Goal: Task Accomplishment & Management: Manage account settings

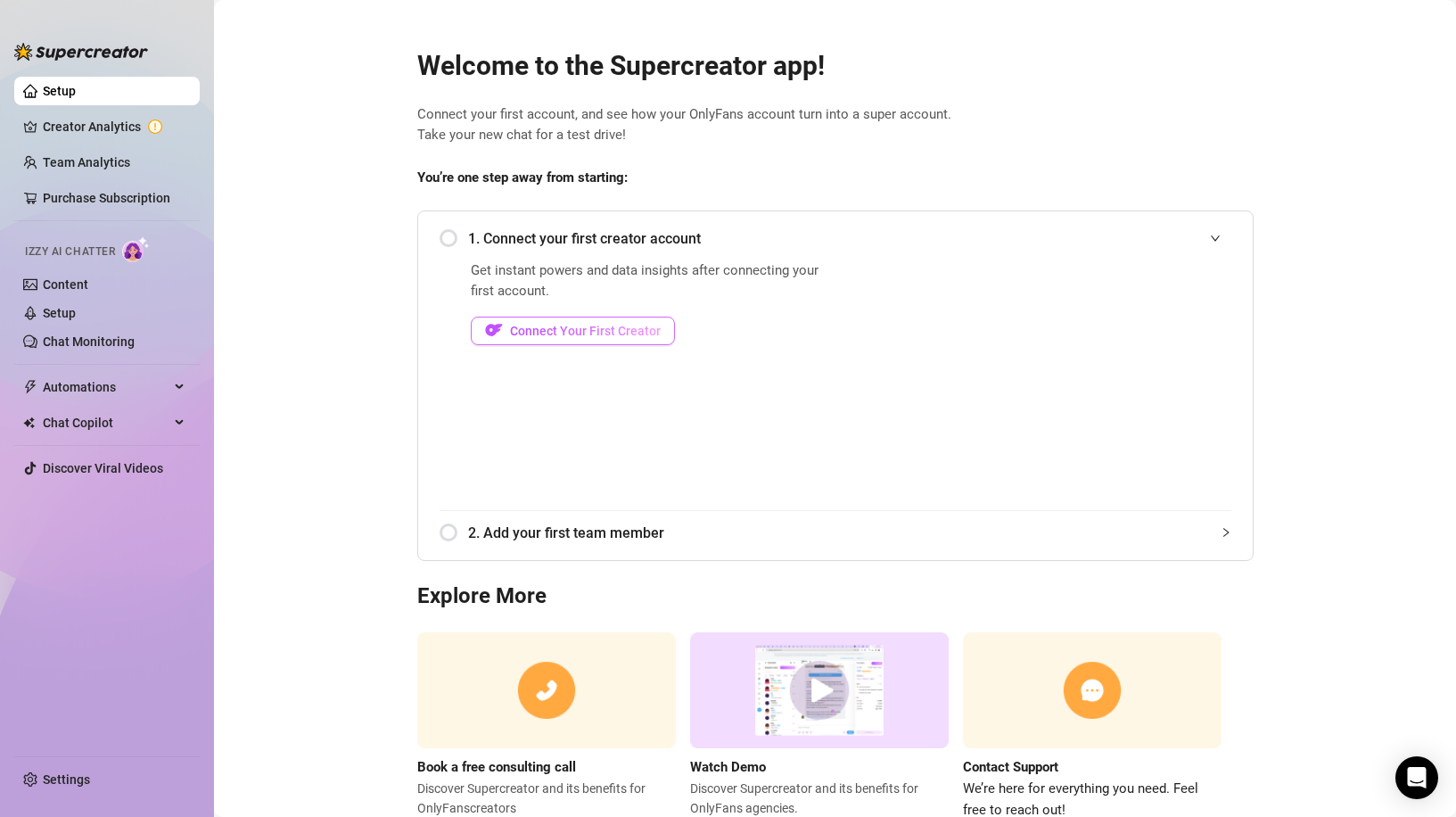
click at [610, 332] on span "Connect Your First Creator" at bounding box center [584, 330] width 151 height 14
click at [552, 330] on span "Connect Your First Creator" at bounding box center [584, 330] width 151 height 14
click at [550, 327] on span "Connect Your First Creator" at bounding box center [584, 330] width 151 height 14
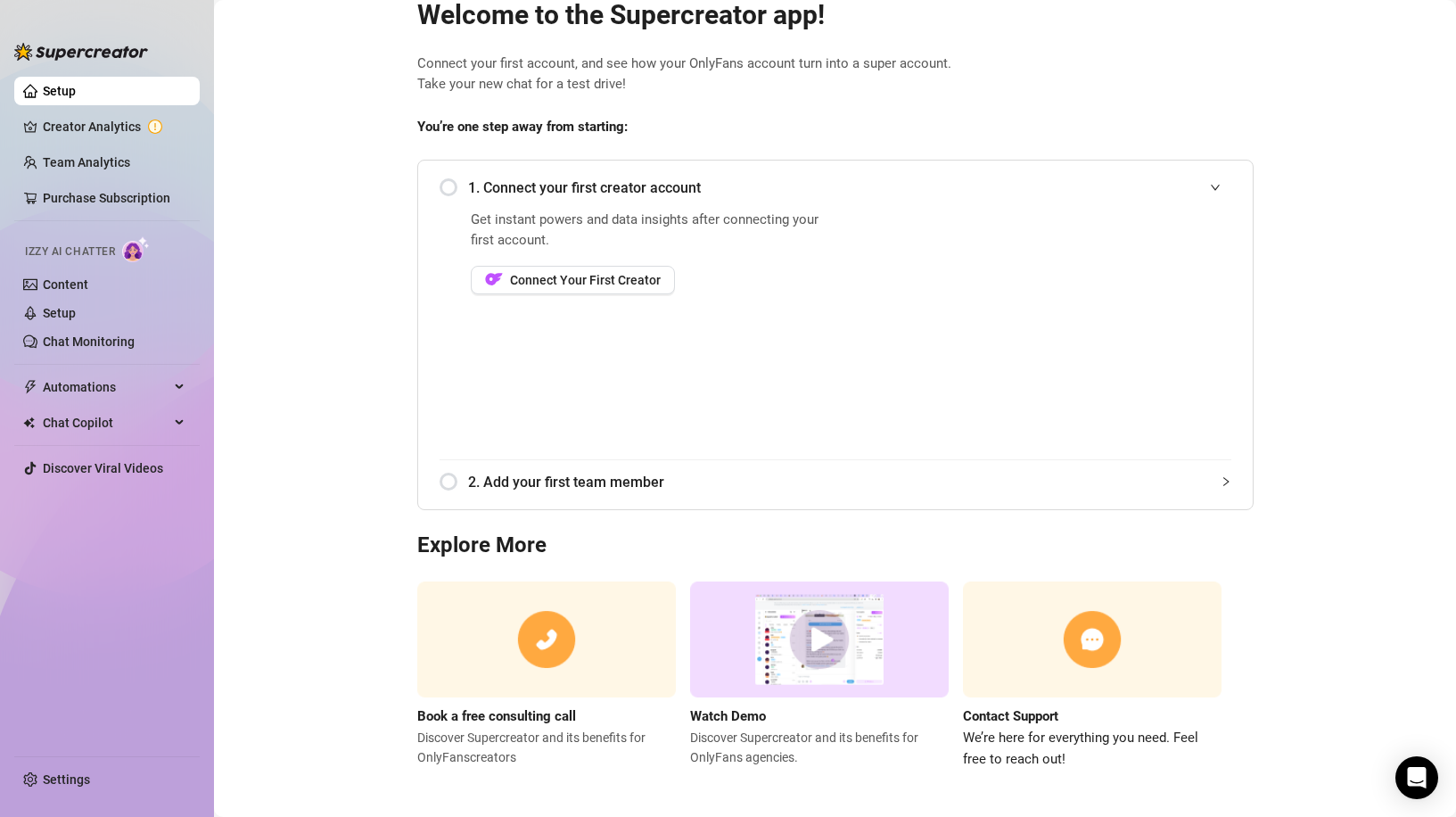
scroll to position [57, 0]
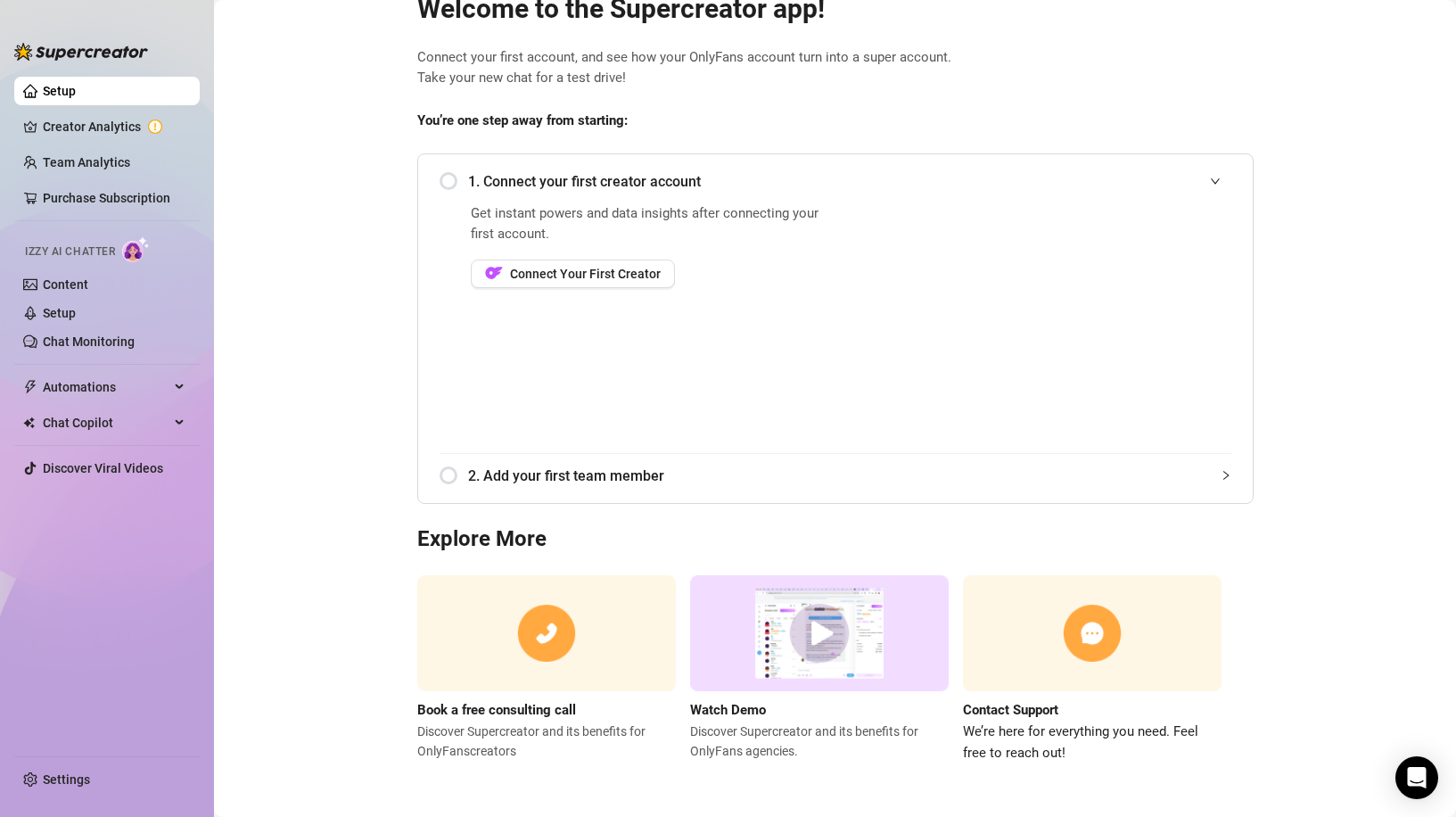
click at [441, 184] on div "1. Connect your first creator account" at bounding box center [836, 182] width 792 height 44
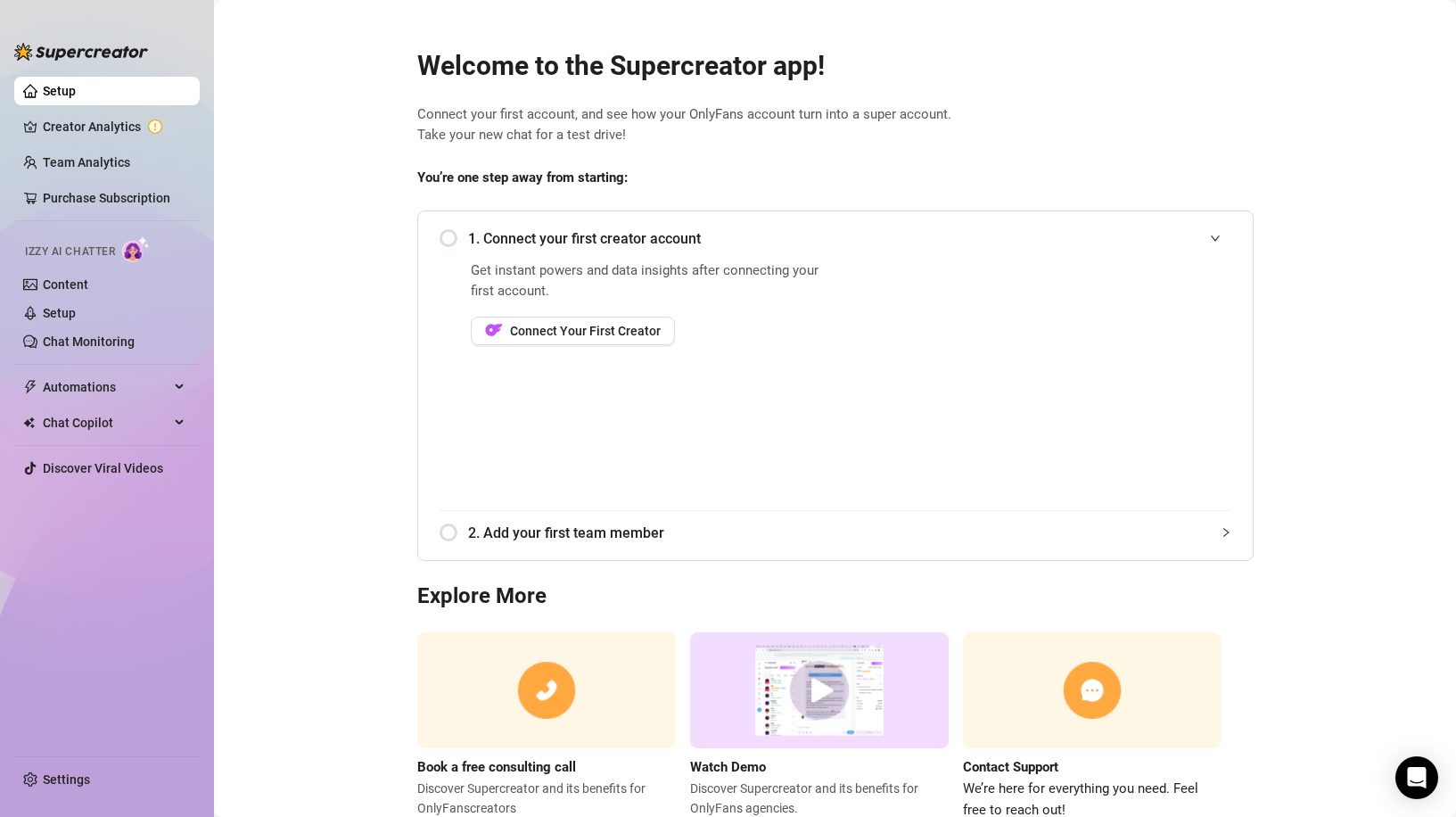
scroll to position [0, 0]
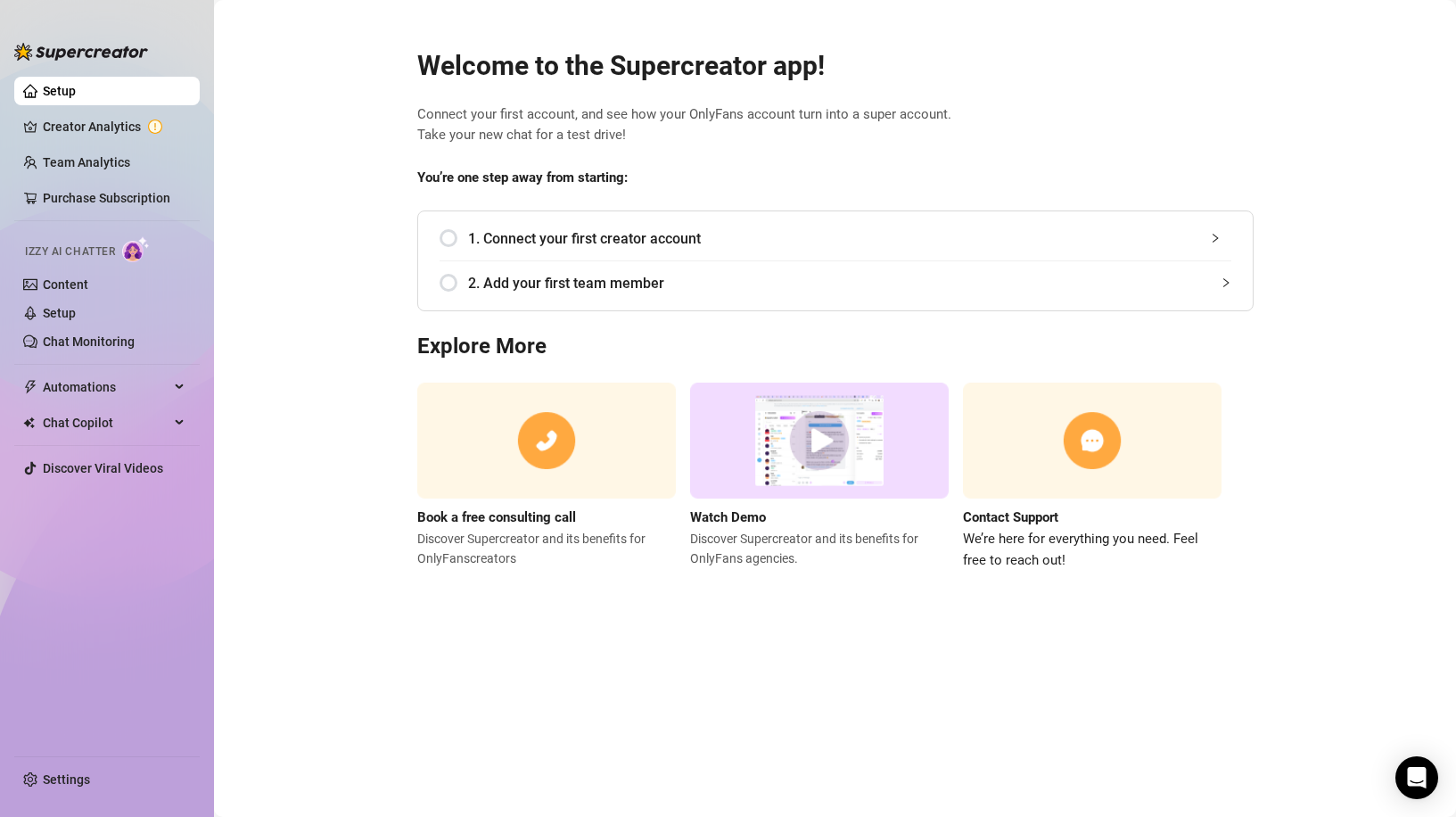
click at [474, 239] on span "1. Connect your first creator account" at bounding box center [849, 238] width 763 height 22
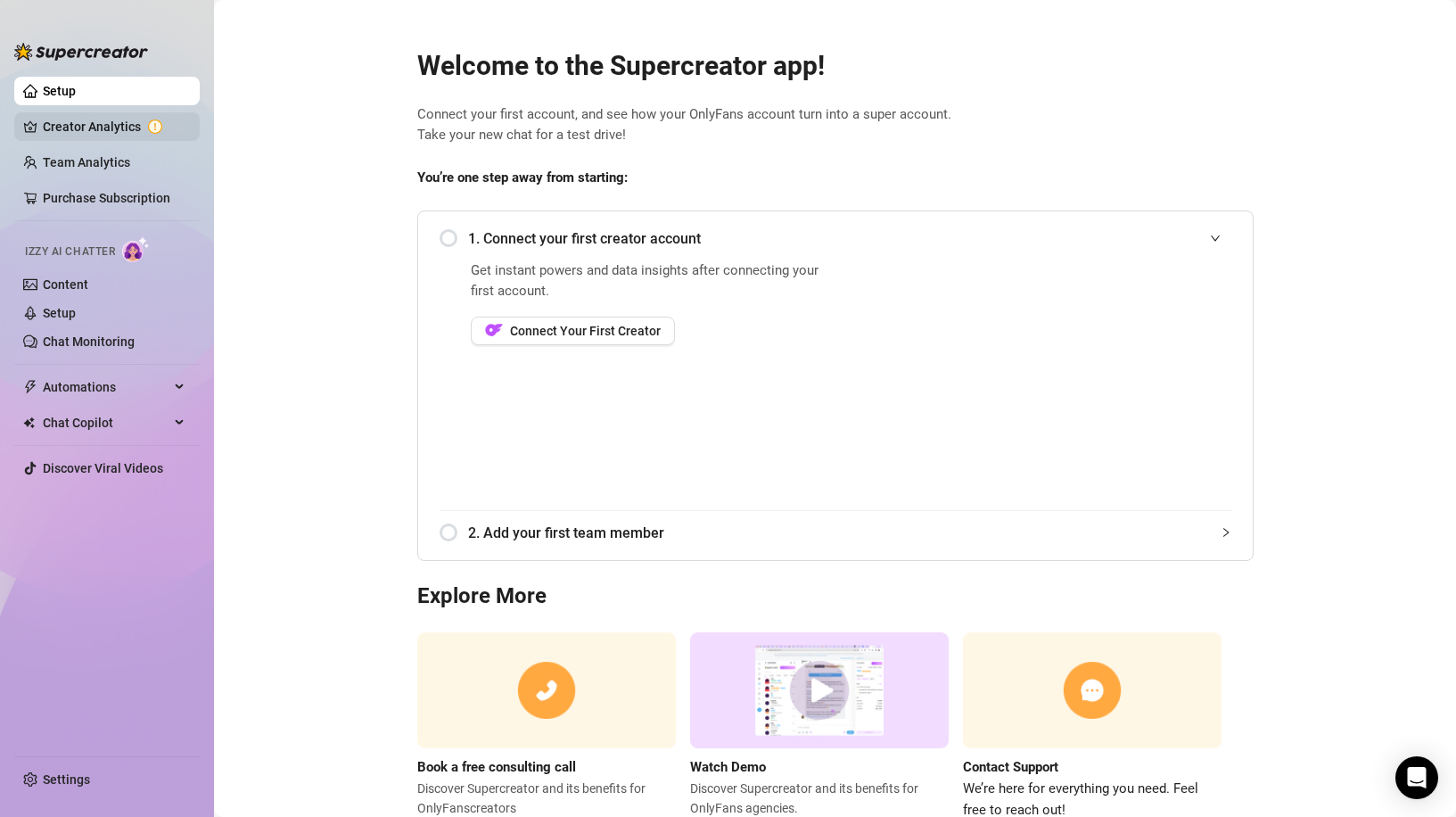
click at [112, 121] on link "Creator Analytics" at bounding box center [114, 127] width 143 height 29
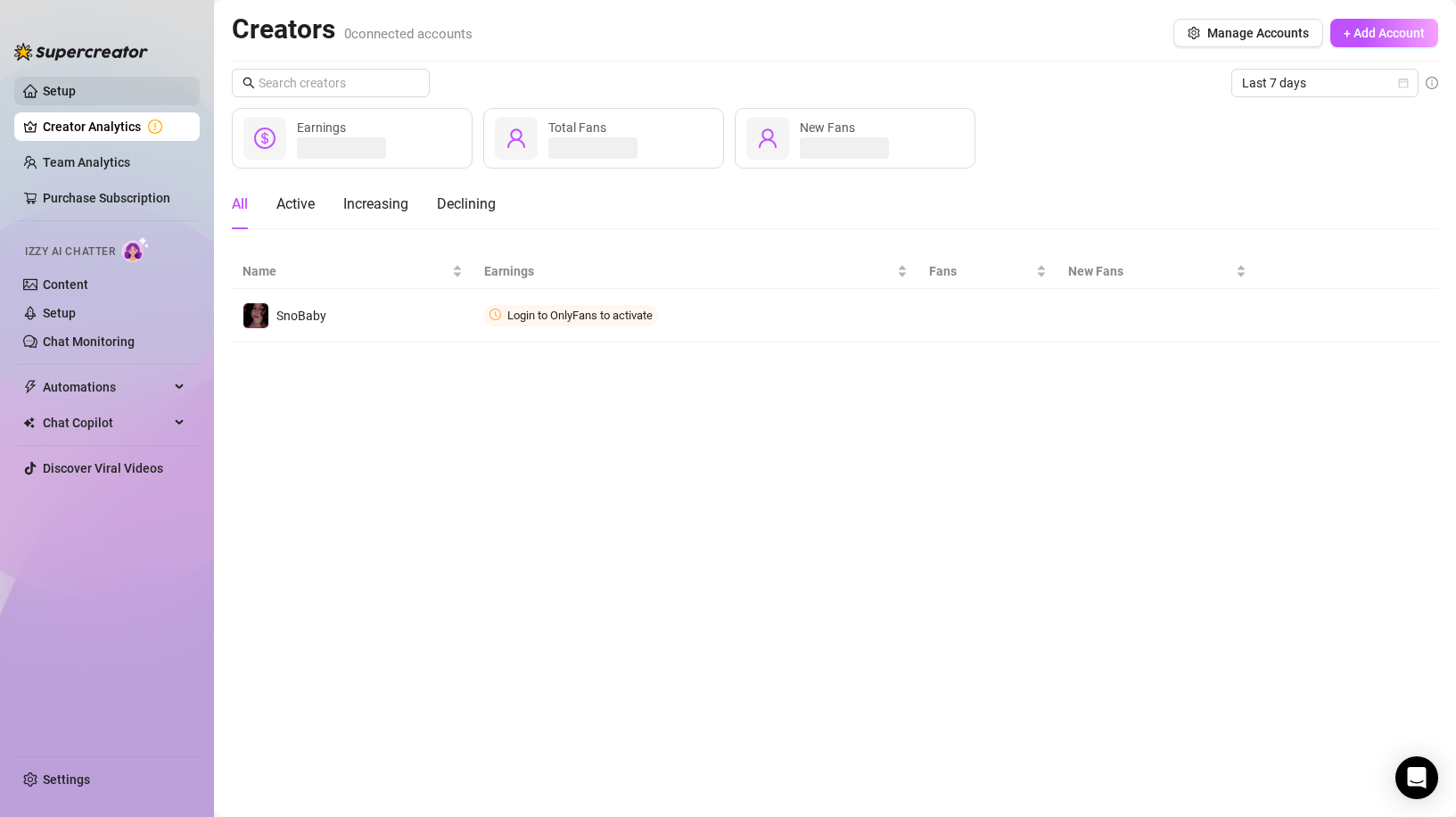
click at [76, 98] on link "Setup" at bounding box center [59, 91] width 33 height 14
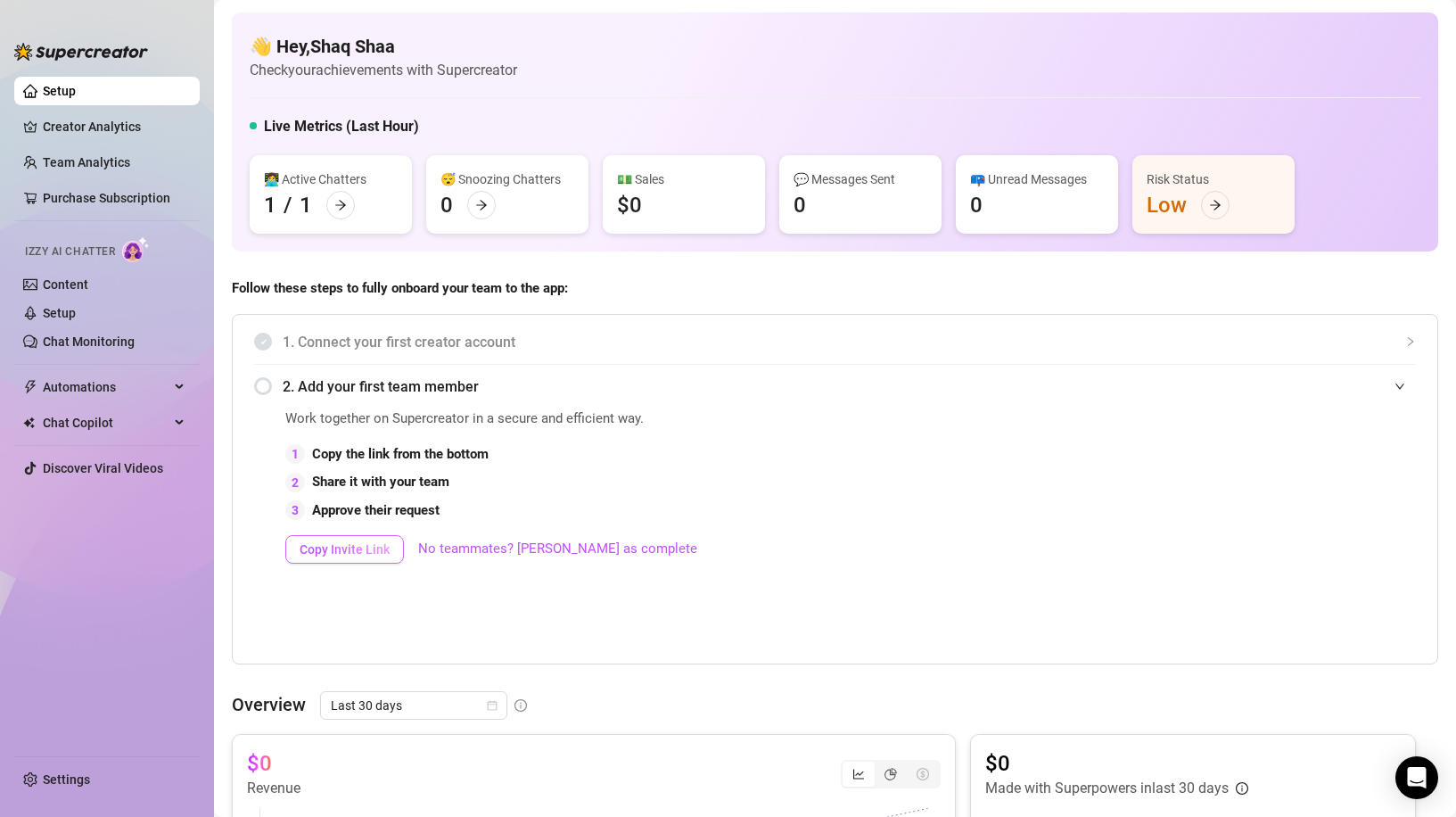
click at [334, 546] on span "Copy Invite Link" at bounding box center [344, 549] width 90 height 14
click at [76, 125] on link "Creator Analytics" at bounding box center [114, 127] width 143 height 29
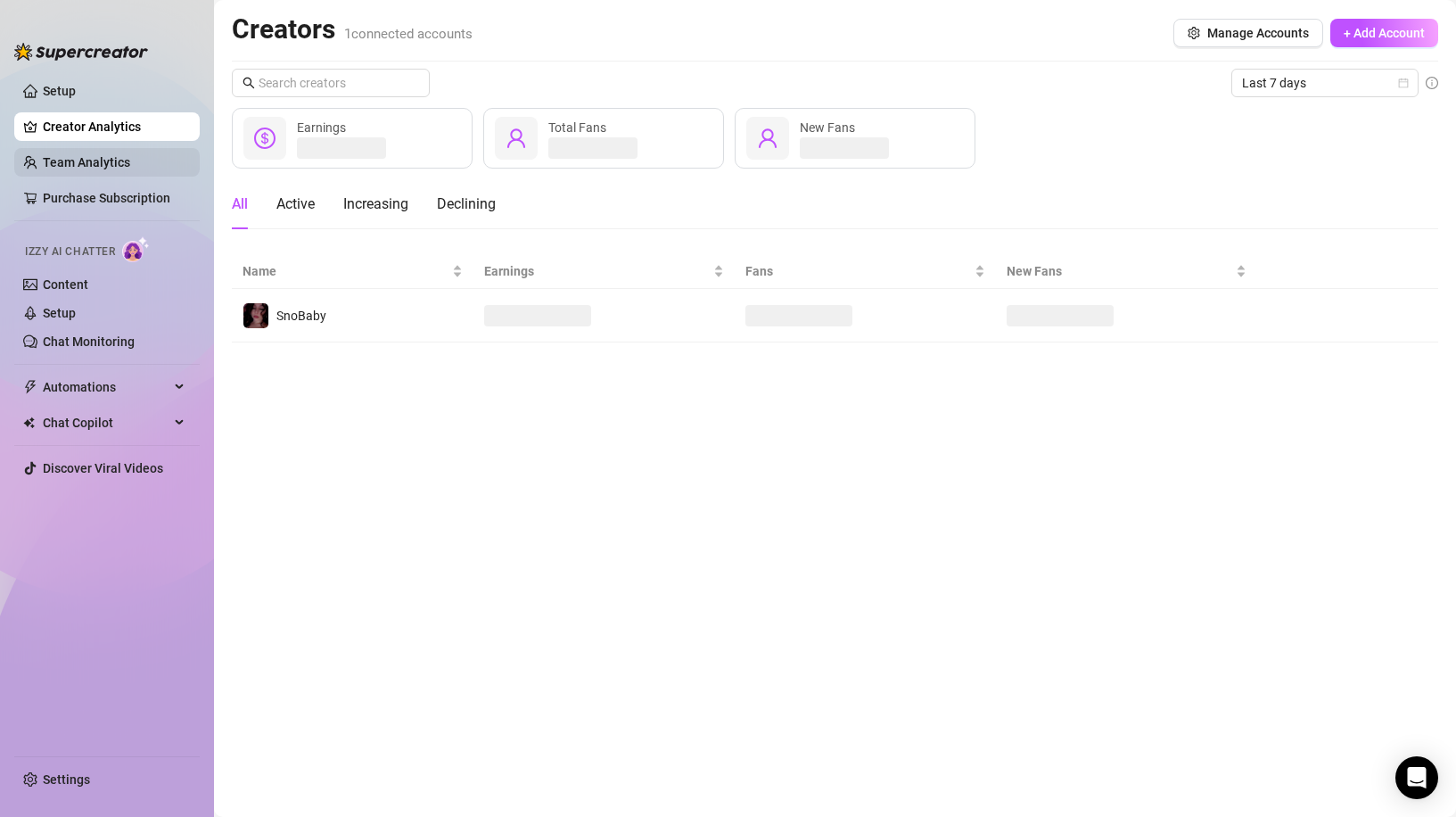
click at [80, 158] on link "Team Analytics" at bounding box center [87, 163] width 88 height 14
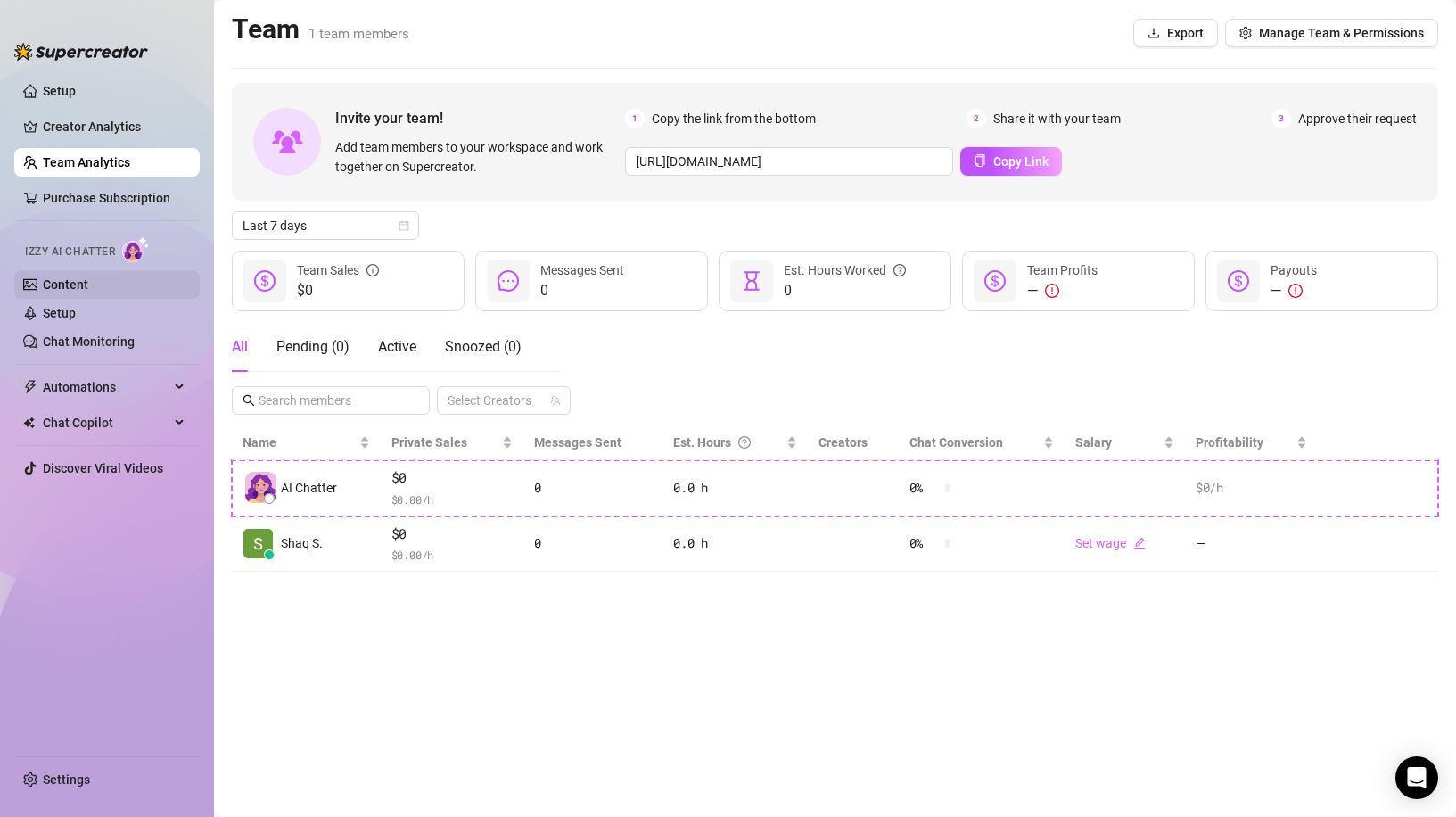
click at [74, 280] on link "Content" at bounding box center [66, 284] width 46 height 14
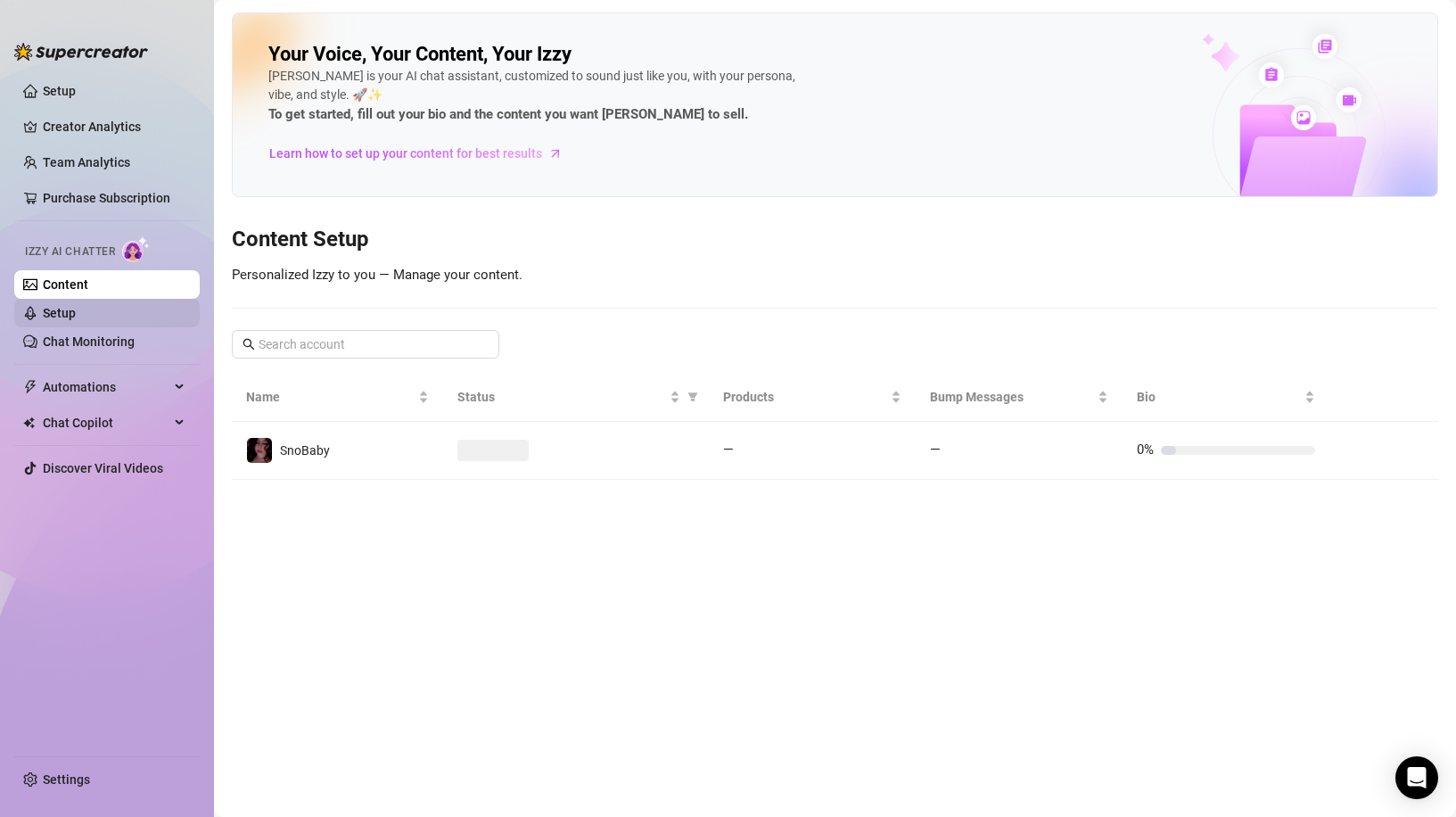
click at [76, 309] on link "Setup" at bounding box center [59, 313] width 33 height 14
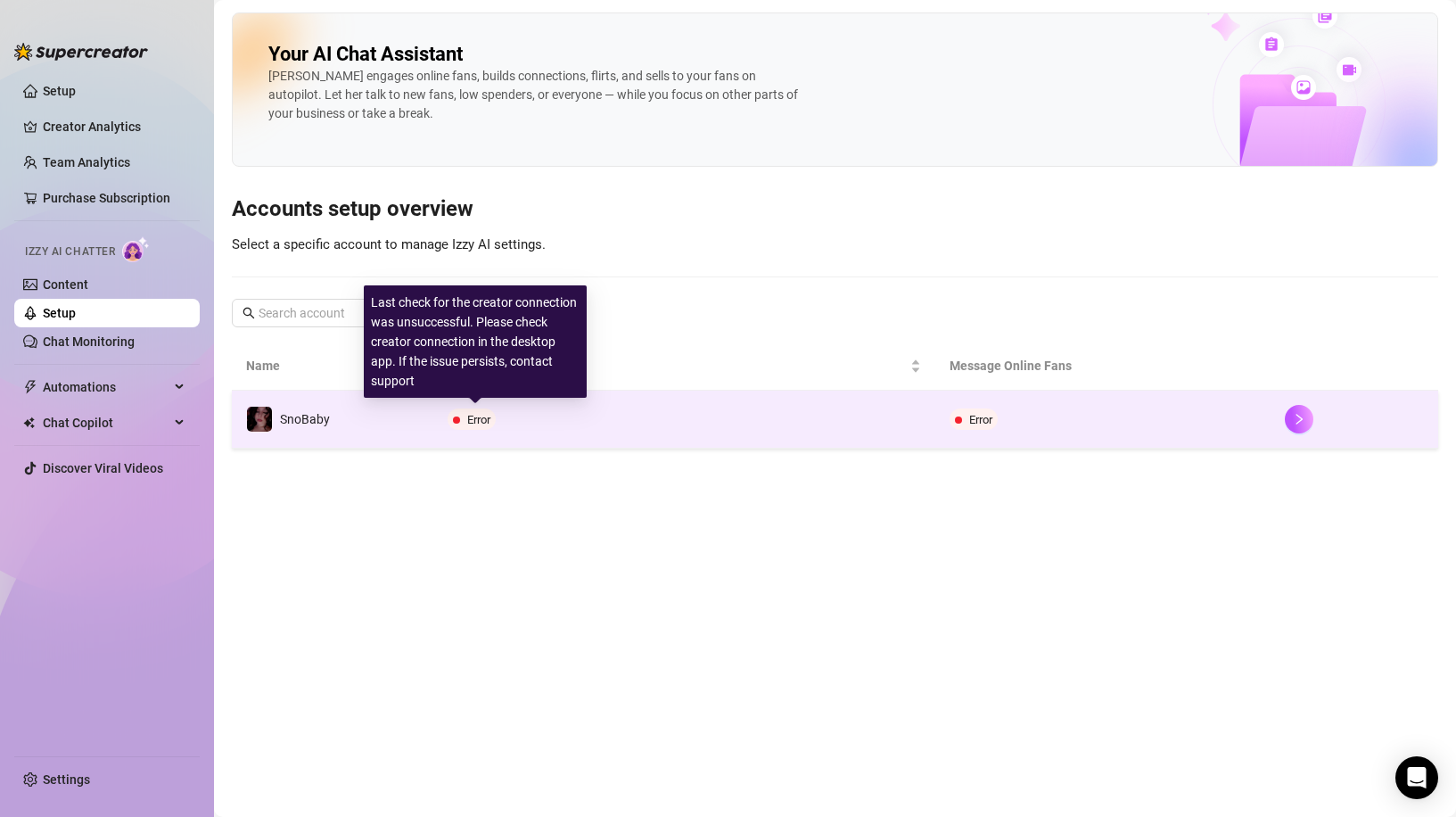
click at [480, 424] on span "Error" at bounding box center [478, 419] width 23 height 13
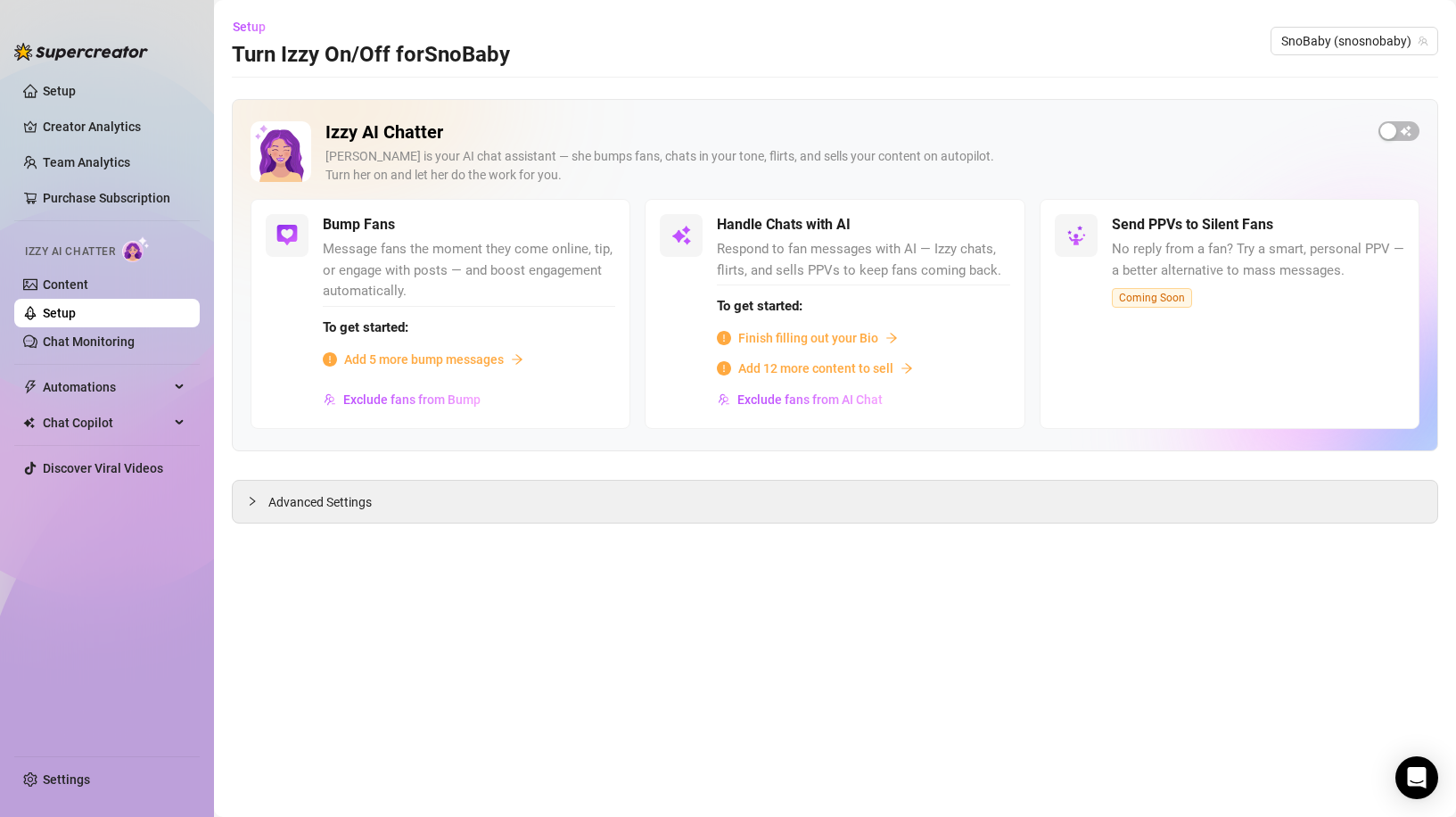
click at [402, 360] on span "Add 5 more bump messages" at bounding box center [424, 359] width 160 height 20
